Goal: Check status: Check status

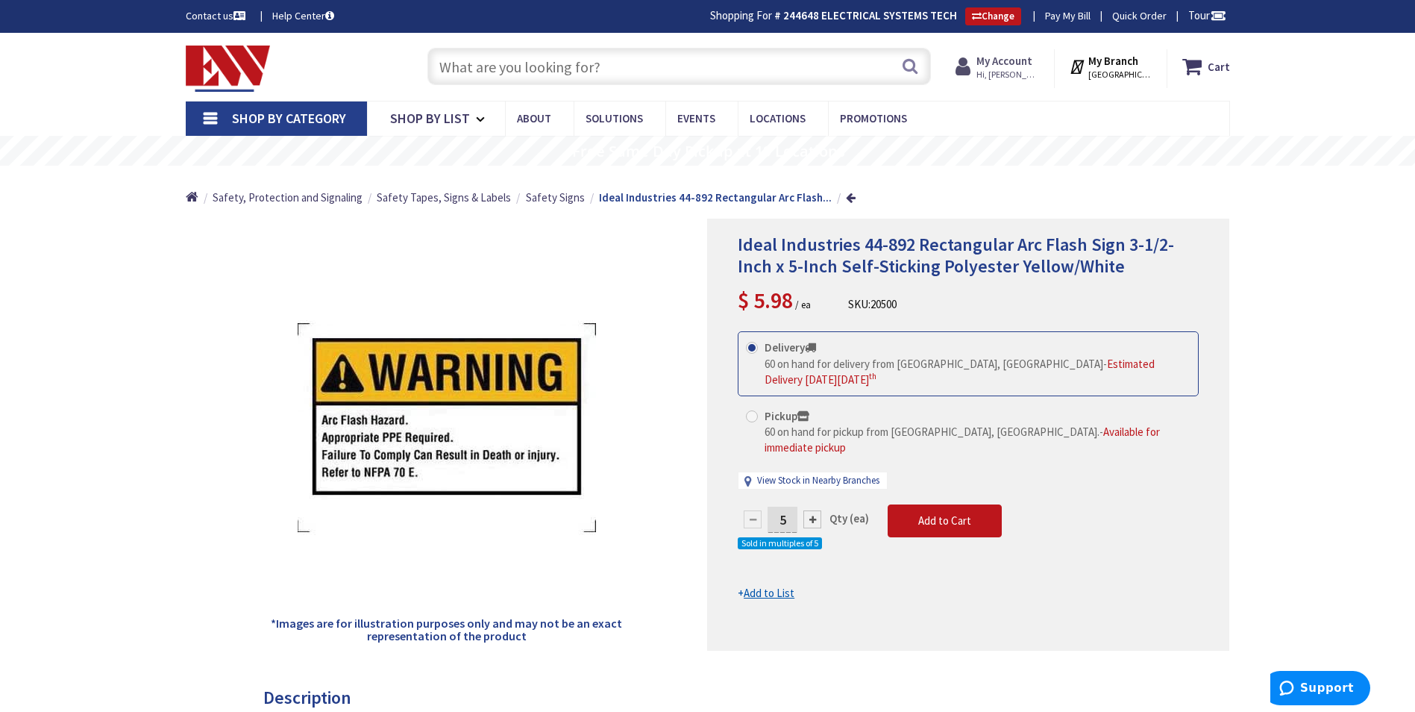
click at [1004, 69] on span "Hi, [PERSON_NAME]" at bounding box center [1008, 75] width 63 height 12
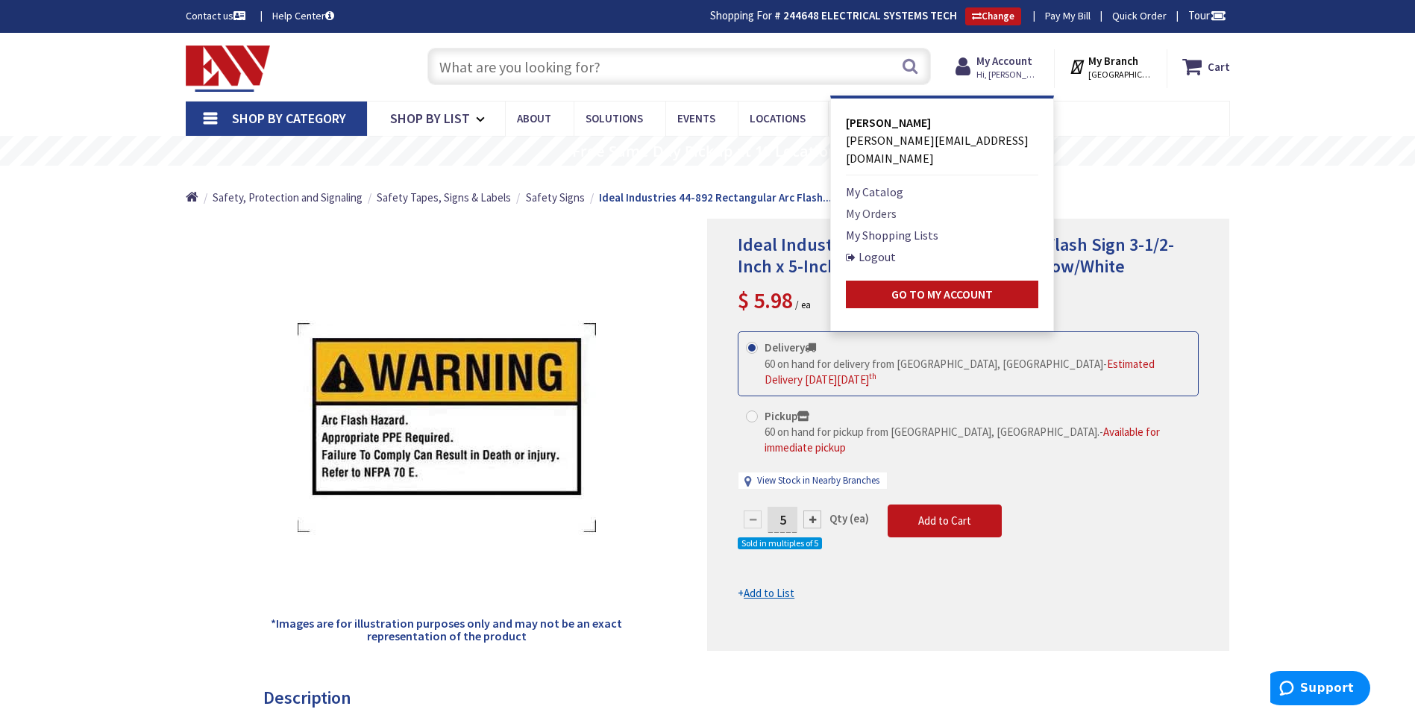
click at [877, 204] on link "My Orders" at bounding box center [871, 213] width 51 height 18
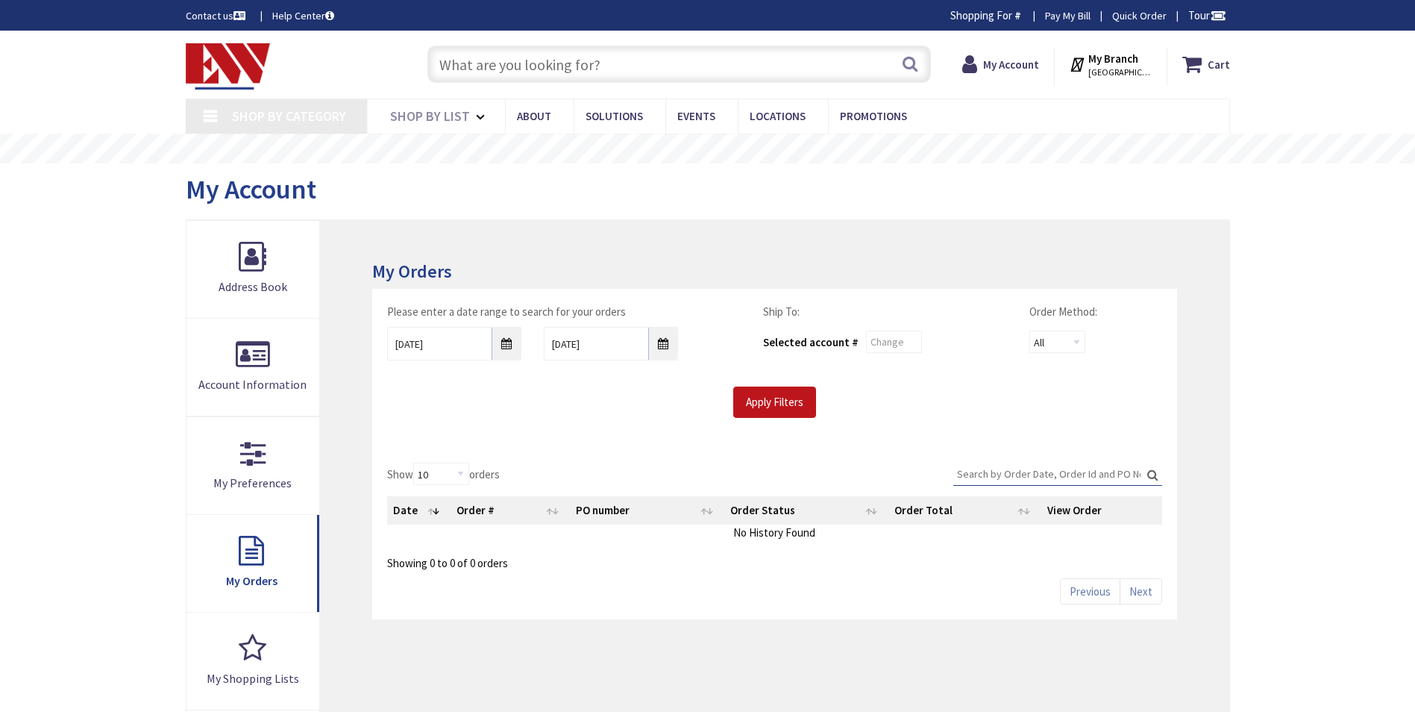
type input "[PERSON_NAME][GEOGRAPHIC_DATA], [GEOGRAPHIC_DATA]"
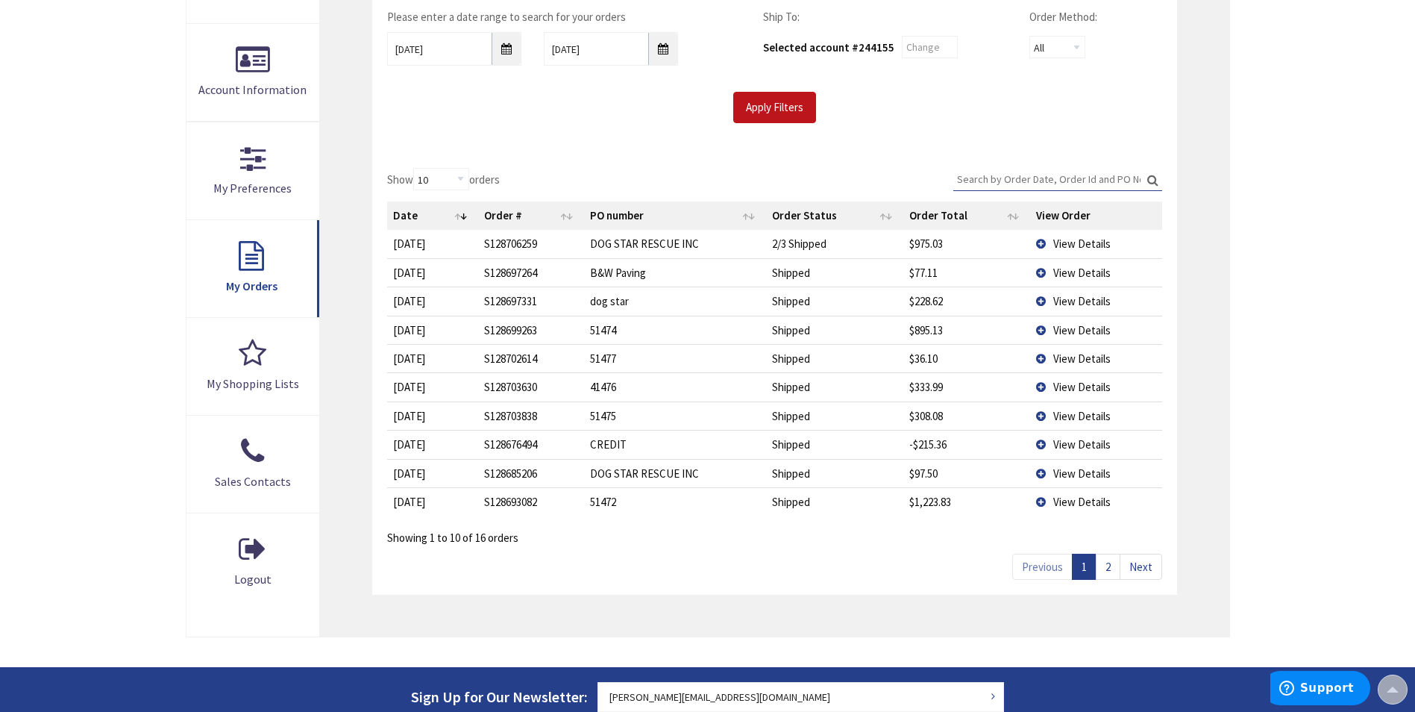
scroll to position [301, 0]
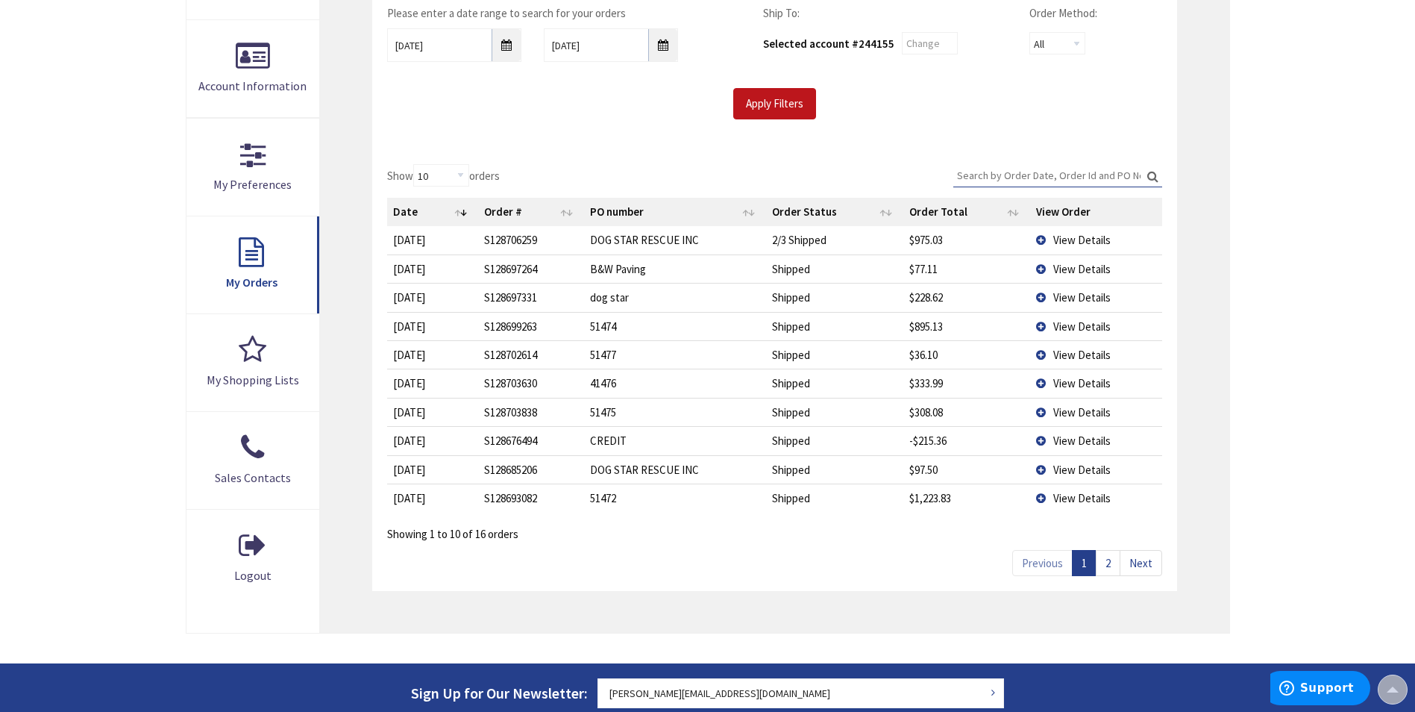
click at [1042, 328] on td "View Details" at bounding box center [1096, 326] width 132 height 28
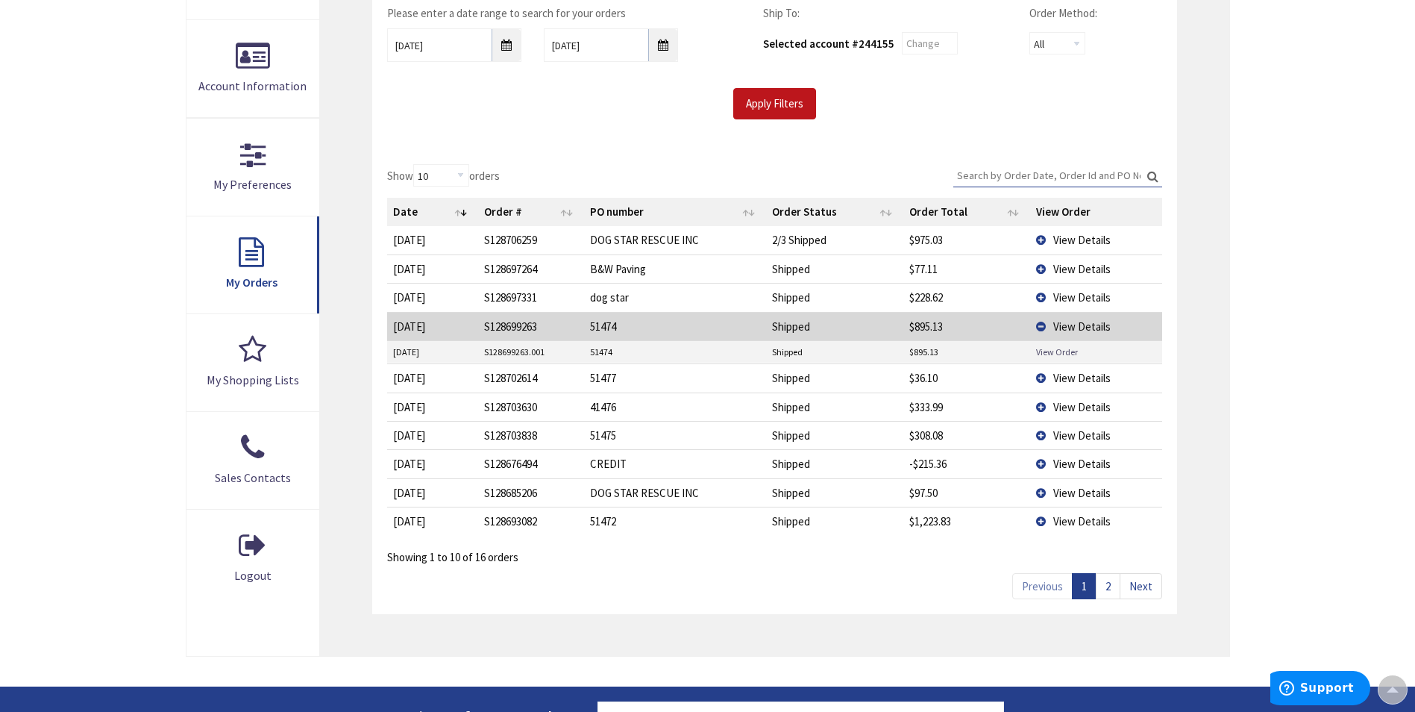
click at [1057, 352] on link "View Order" at bounding box center [1057, 351] width 42 height 13
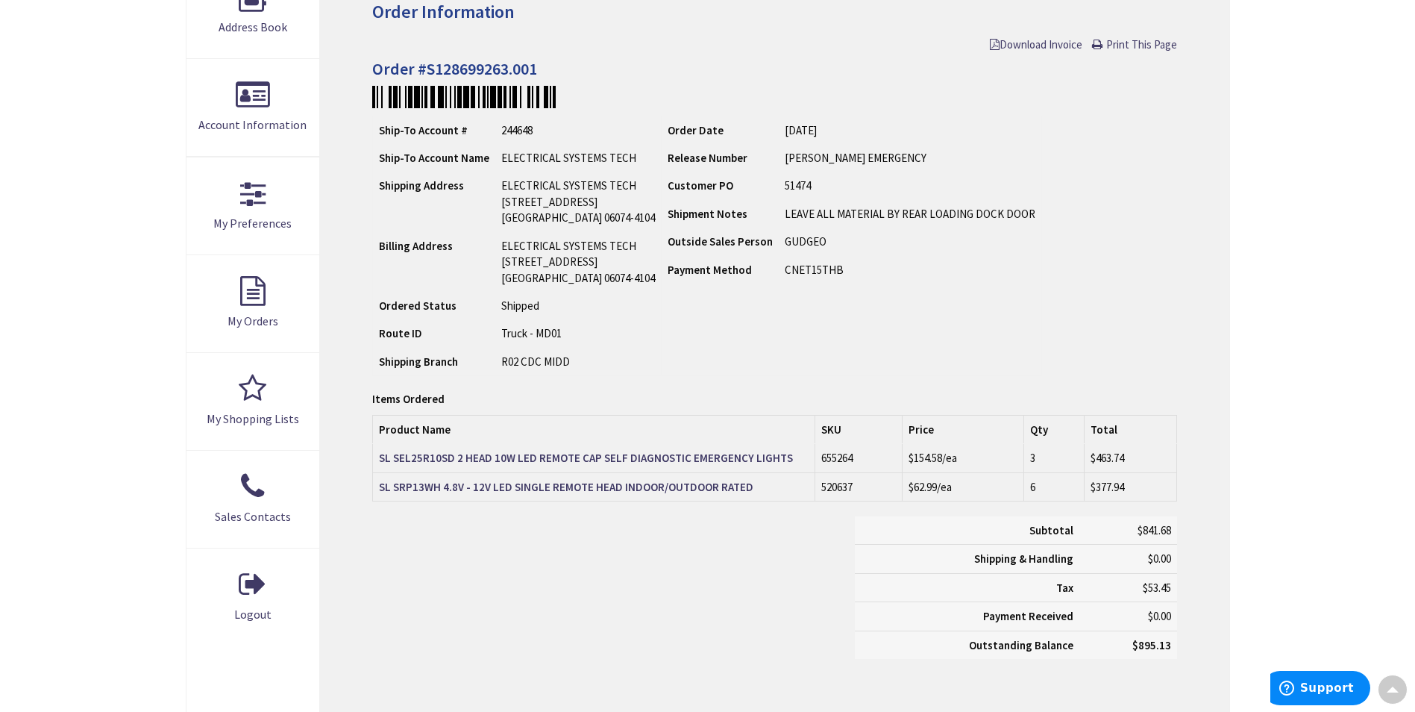
scroll to position [226, 0]
